Goal: Use online tool/utility

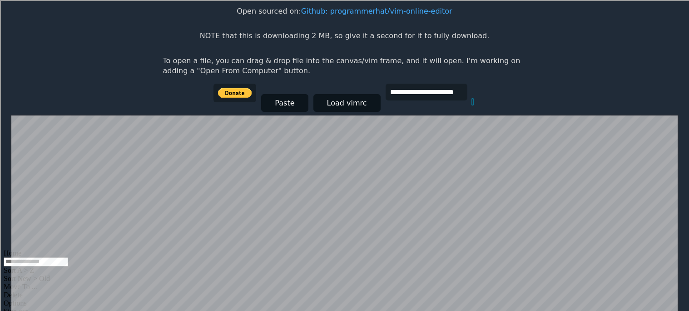
scroll to position [177, 0]
